Goal: Information Seeking & Learning: Compare options

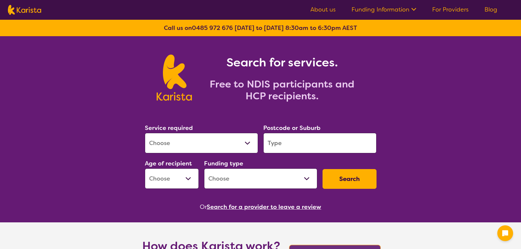
drag, startPoint x: 0, startPoint y: 0, endPoint x: 168, endPoint y: 145, distance: 222.4
click at [168, 145] on select "Allied Health Assistant Assessment ([MEDICAL_DATA] or [MEDICAL_DATA]) Behaviour…" at bounding box center [201, 143] width 113 height 20
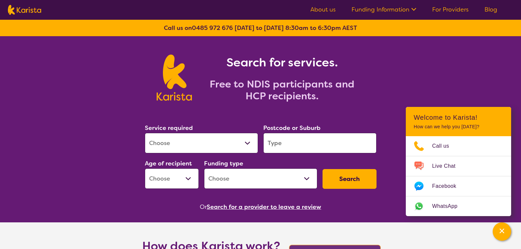
select select "[MEDICAL_DATA]"
click at [145, 133] on select "Allied Health Assistant Assessment ([MEDICAL_DATA] or [MEDICAL_DATA]) Behaviour…" at bounding box center [201, 143] width 113 height 20
click at [291, 142] on input "search" at bounding box center [319, 143] width 113 height 20
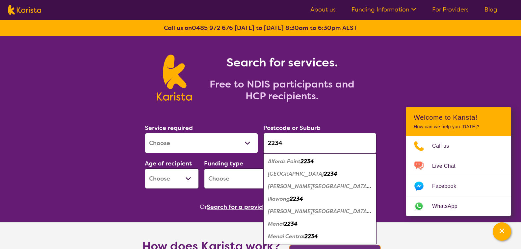
type input "2234"
click at [289, 186] on em "[PERSON_NAME][GEOGRAPHIC_DATA]" at bounding box center [319, 186] width 103 height 7
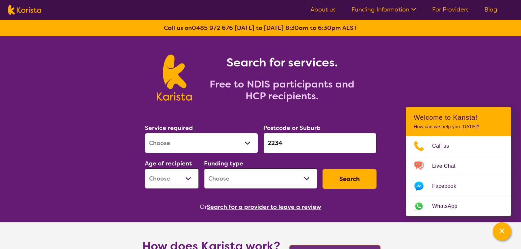
click at [190, 181] on select "Early Childhood - 0 to 9 Child - 10 to 11 Adolescent - 12 to 17 Adult - 18 to 6…" at bounding box center [172, 178] width 54 height 20
select select "AD"
click at [145, 168] on select "Early Childhood - 0 to 9 Child - 10 to 11 Adolescent - 12 to 17 Adult - 18 to 6…" at bounding box center [172, 178] width 54 height 20
click at [245, 181] on select "Home Care Package (HCP) National Disability Insurance Scheme (NDIS) I don't know" at bounding box center [260, 178] width 113 height 20
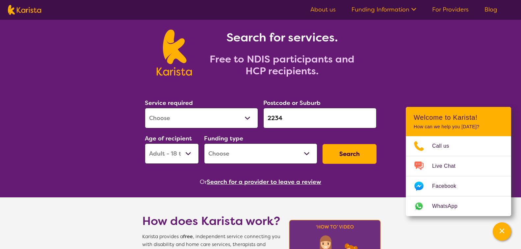
scroll to position [33, 0]
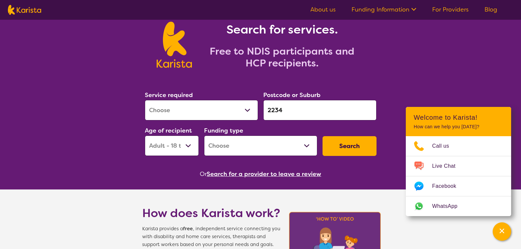
click at [253, 145] on select "Home Care Package (HCP) National Disability Insurance Scheme (NDIS) I don't know" at bounding box center [260, 146] width 113 height 20
select select "NDIS"
click at [204, 136] on select "Home Care Package (HCP) National Disability Insurance Scheme (NDIS) I don't know" at bounding box center [260, 146] width 113 height 20
click at [351, 142] on button "Search" at bounding box center [350, 146] width 54 height 20
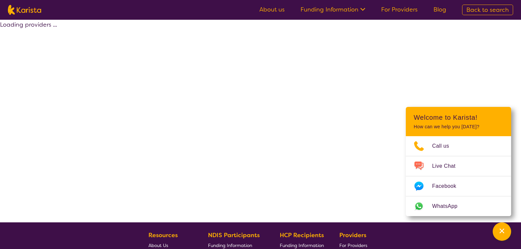
select select "by_score"
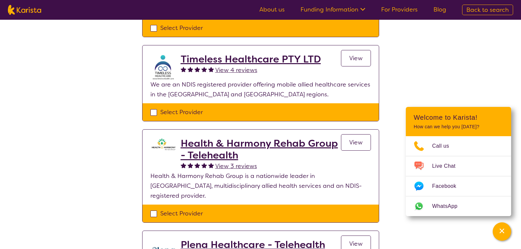
scroll to position [165, 0]
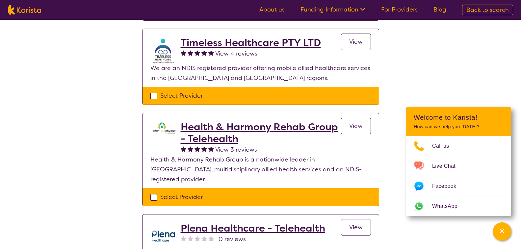
click at [153, 192] on div "Select Provider" at bounding box center [260, 197] width 220 height 10
checkbox input "true"
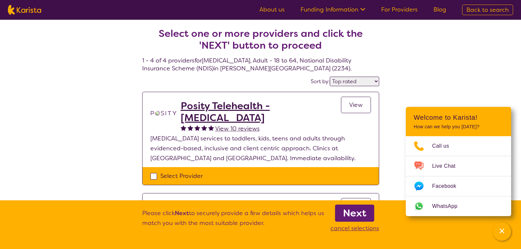
click at [355, 105] on span "View" at bounding box center [355, 105] width 13 height 8
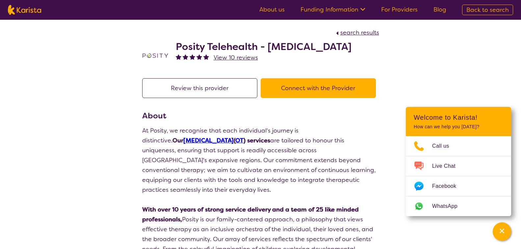
select select "by_score"
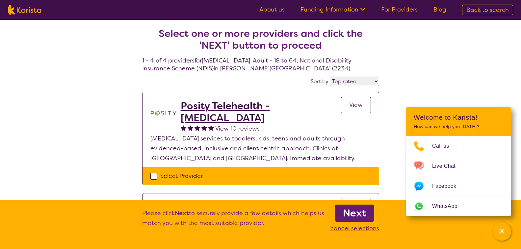
select select "[MEDICAL_DATA]"
select select "AD"
select select "NDIS"
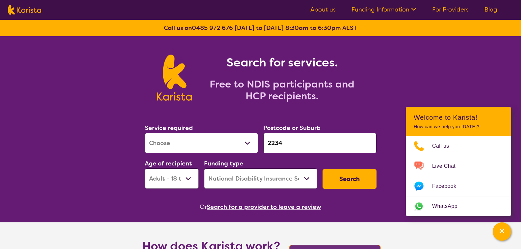
scroll to position [33, 0]
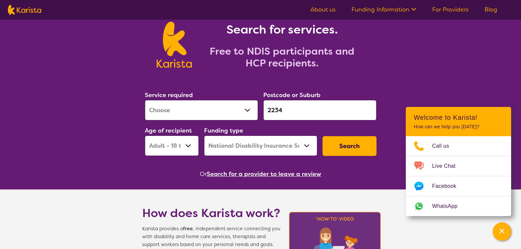
click at [284, 110] on input "2234" at bounding box center [319, 110] width 113 height 20
click at [351, 142] on button "Search" at bounding box center [350, 146] width 54 height 20
select select "by_score"
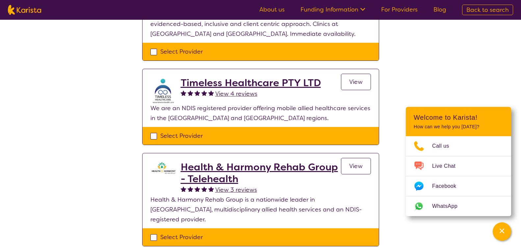
scroll to position [132, 0]
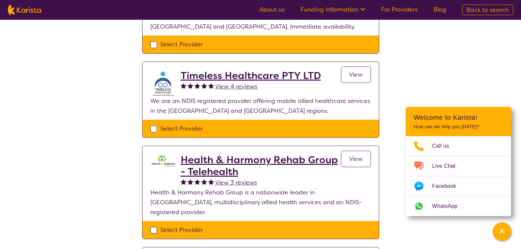
click at [152, 128] on div "Select Provider" at bounding box center [260, 129] width 220 height 10
checkbox input "true"
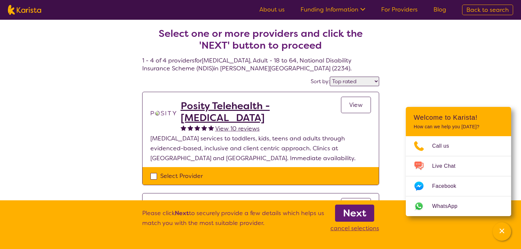
click at [352, 107] on span "View" at bounding box center [355, 105] width 13 height 8
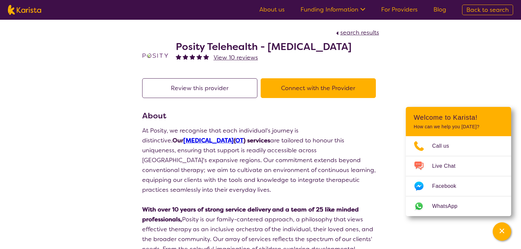
select select "by_score"
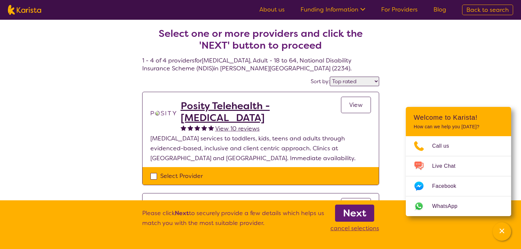
scroll to position [33, 0]
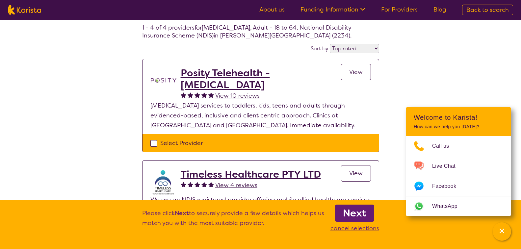
select select "[MEDICAL_DATA]"
select select "AD"
select select "NDIS"
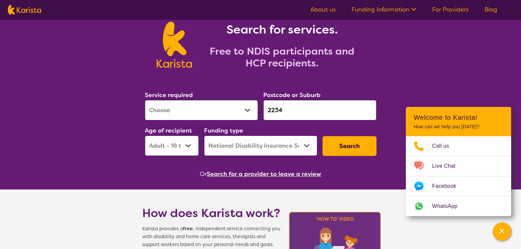
click at [319, 117] on input "2234" at bounding box center [319, 110] width 113 height 20
drag, startPoint x: 284, startPoint y: 107, endPoint x: 266, endPoint y: 112, distance: 19.1
click at [266, 112] on input "2234" at bounding box center [319, 110] width 113 height 20
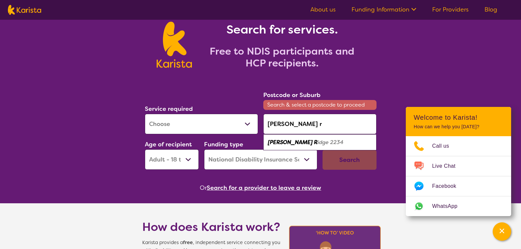
click at [284, 140] on em "[PERSON_NAME] R" at bounding box center [293, 142] width 50 height 7
type input "2234"
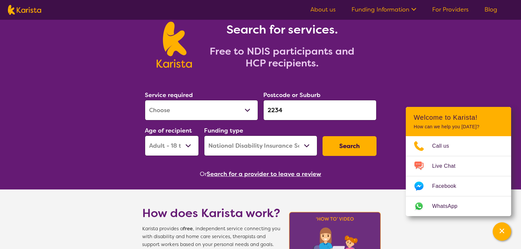
click at [298, 112] on input "2234" at bounding box center [319, 110] width 113 height 20
click at [351, 145] on button "Search" at bounding box center [350, 146] width 54 height 20
select select "by_score"
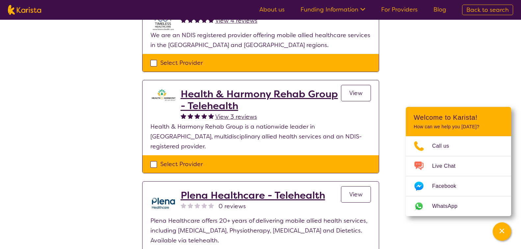
scroll to position [263, 0]
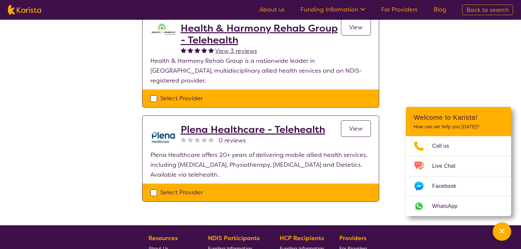
click at [354, 125] on span "View" at bounding box center [355, 129] width 13 height 8
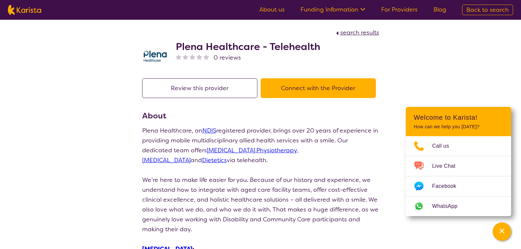
select select "by_score"
